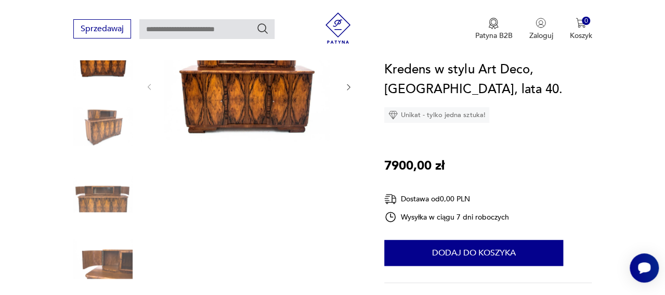
click at [107, 209] on img at bounding box center [102, 192] width 59 height 59
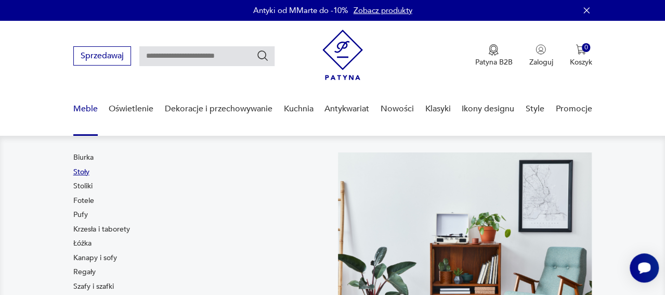
click at [73, 177] on link "Stoły" at bounding box center [81, 172] width 16 height 10
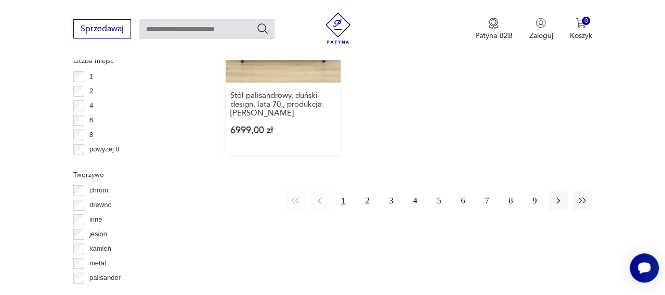
scroll to position [1626, 0]
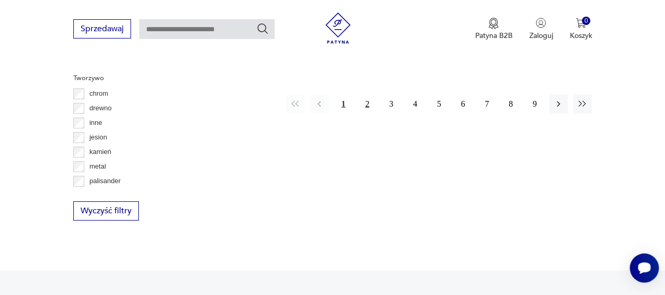
click at [358, 113] on button "2" at bounding box center [367, 104] width 19 height 19
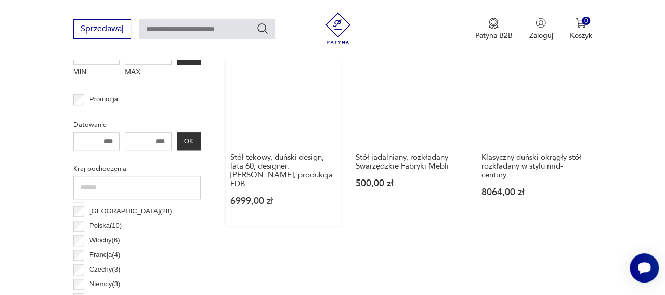
scroll to position [447, 0]
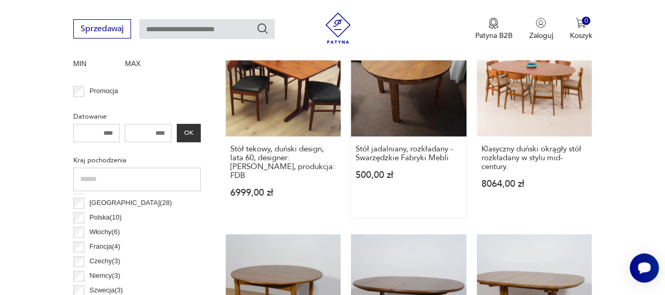
click at [417, 150] on link "Stół jadalniany, rozkładany - Swarzędzkie Fabryki Mebli 500,00 zł" at bounding box center [408, 119] width 115 height 196
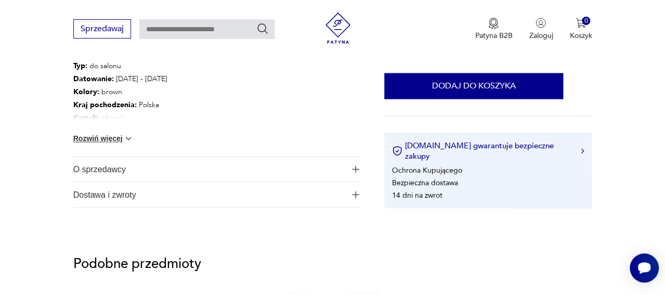
scroll to position [662, 0]
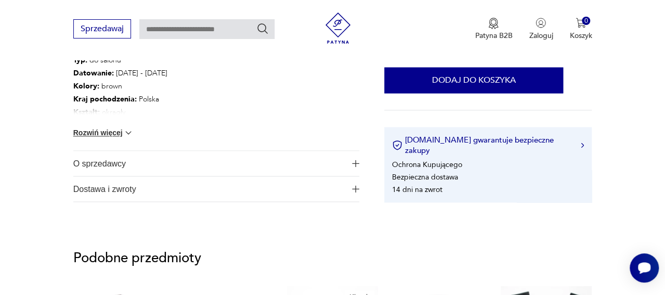
click at [103, 176] on span "O sprzedawcy" at bounding box center [209, 163] width 272 height 25
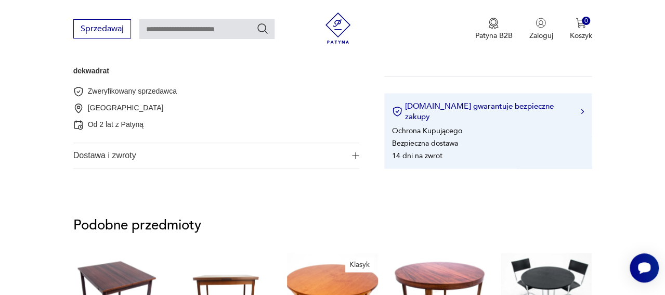
scroll to position [792, 0]
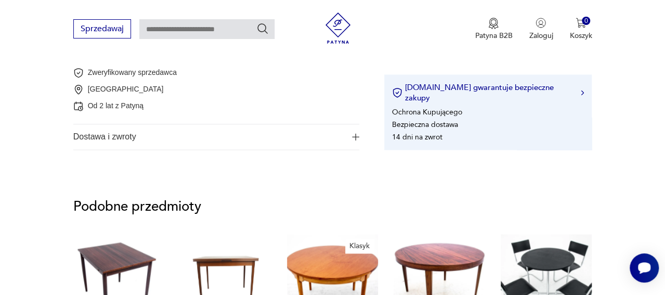
click at [123, 149] on span "Dostawa i zwroty" at bounding box center [209, 136] width 272 height 25
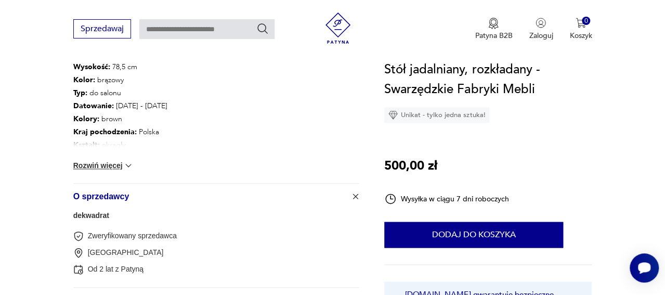
scroll to position [620, 0]
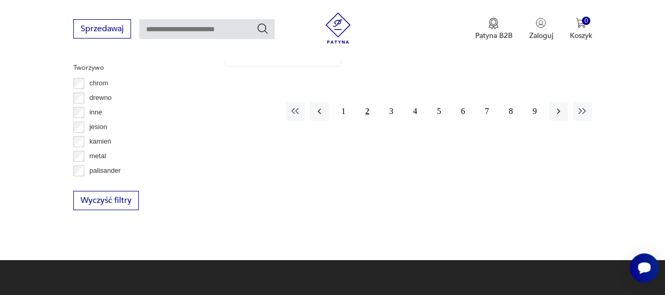
scroll to position [1644, 0]
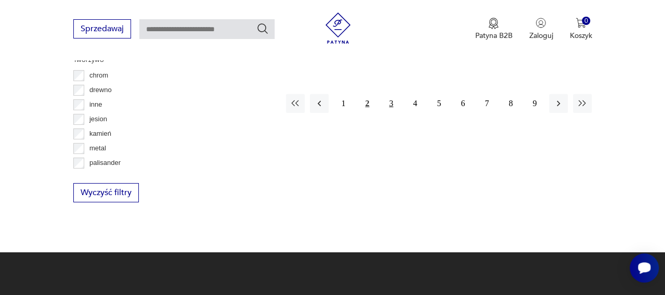
click at [382, 113] on button "3" at bounding box center [391, 103] width 19 height 19
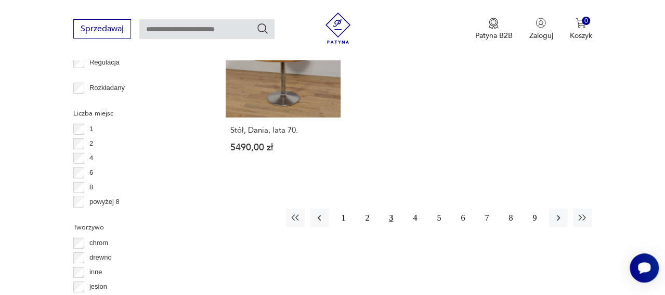
scroll to position [1572, 0]
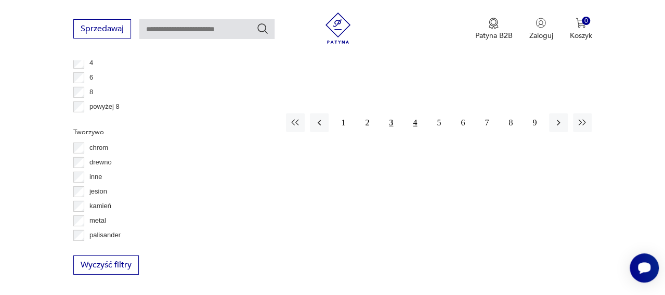
click at [407, 132] on button "4" at bounding box center [414, 122] width 19 height 19
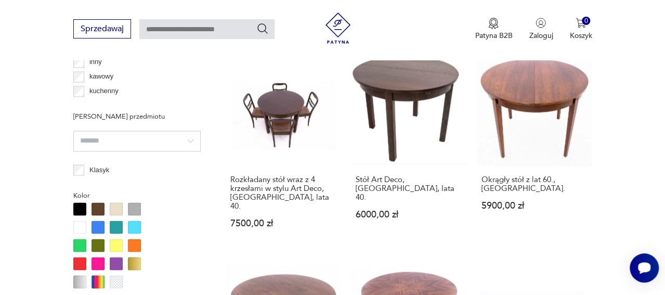
scroll to position [850, 0]
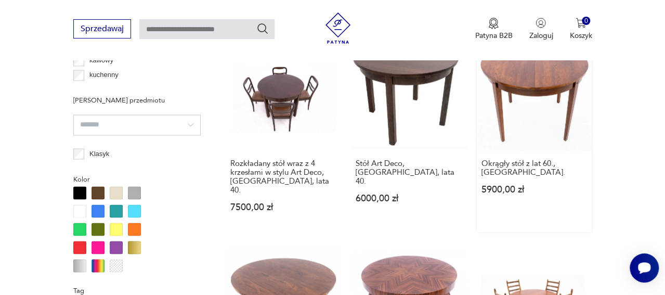
click at [549, 133] on link "Okrągły stół z lat 60., [GEOGRAPHIC_DATA] 5900,00 zł" at bounding box center [534, 133] width 115 height 196
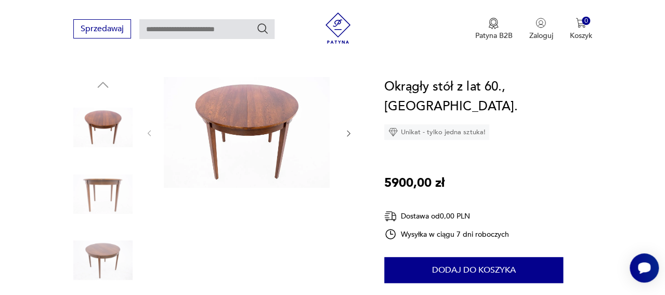
scroll to position [89, 0]
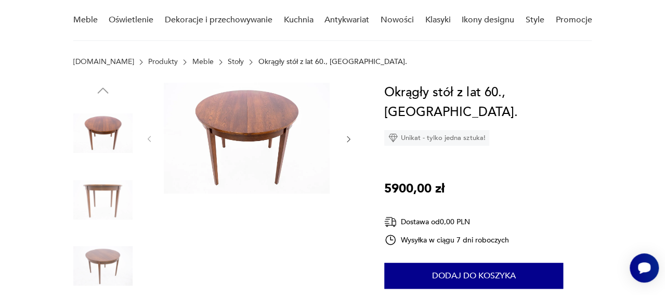
click at [344, 143] on icon "button" at bounding box center [348, 139] width 8 height 8
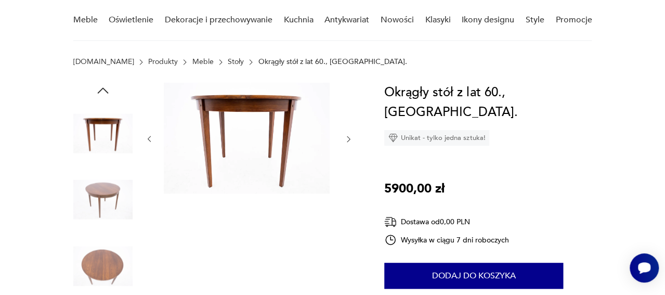
click at [344, 143] on icon "button" at bounding box center [348, 139] width 8 height 8
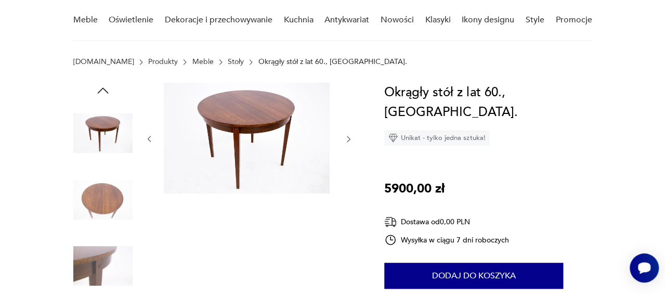
click at [344, 143] on icon "button" at bounding box center [348, 139] width 8 height 8
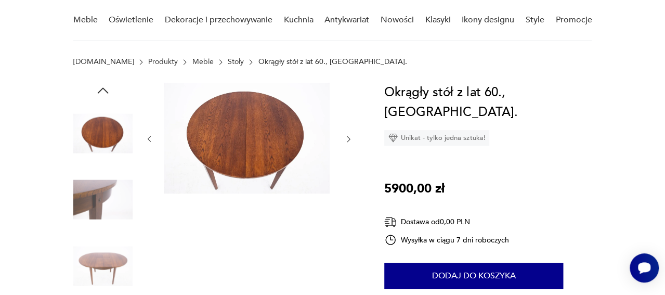
click at [344, 143] on icon "button" at bounding box center [348, 139] width 8 height 8
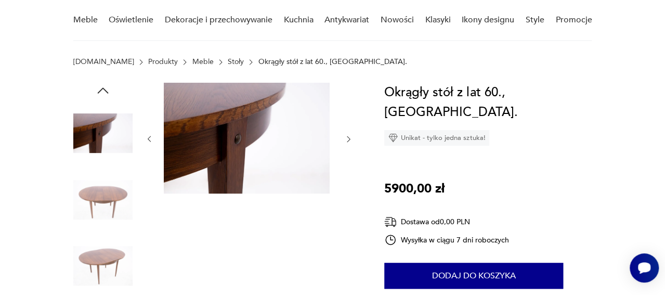
click at [347, 142] on icon "button" at bounding box center [348, 139] width 3 height 6
